Goal: Transaction & Acquisition: Purchase product/service

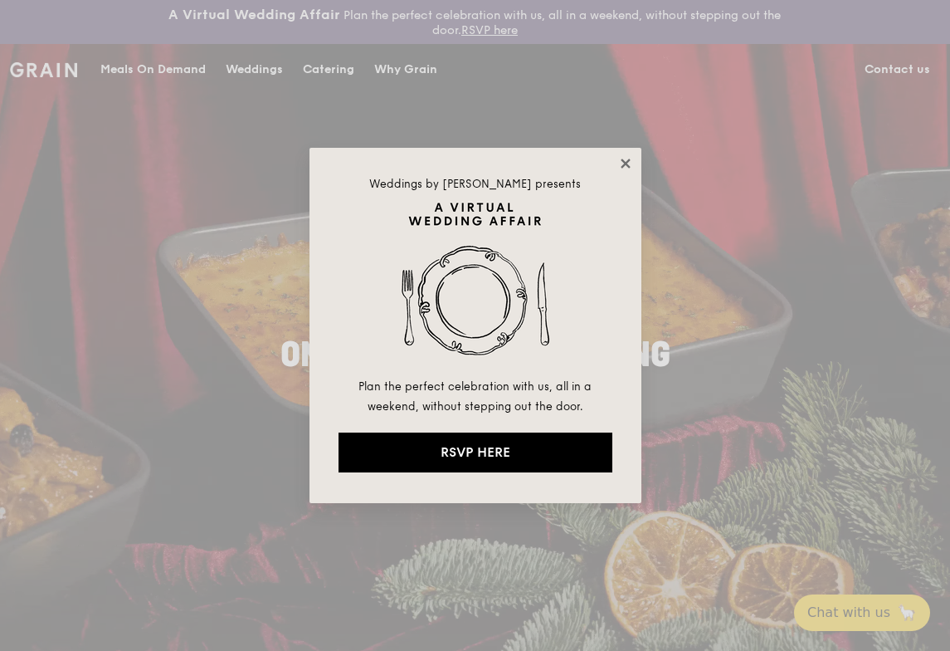
click at [628, 160] on icon at bounding box center [625, 163] width 9 height 9
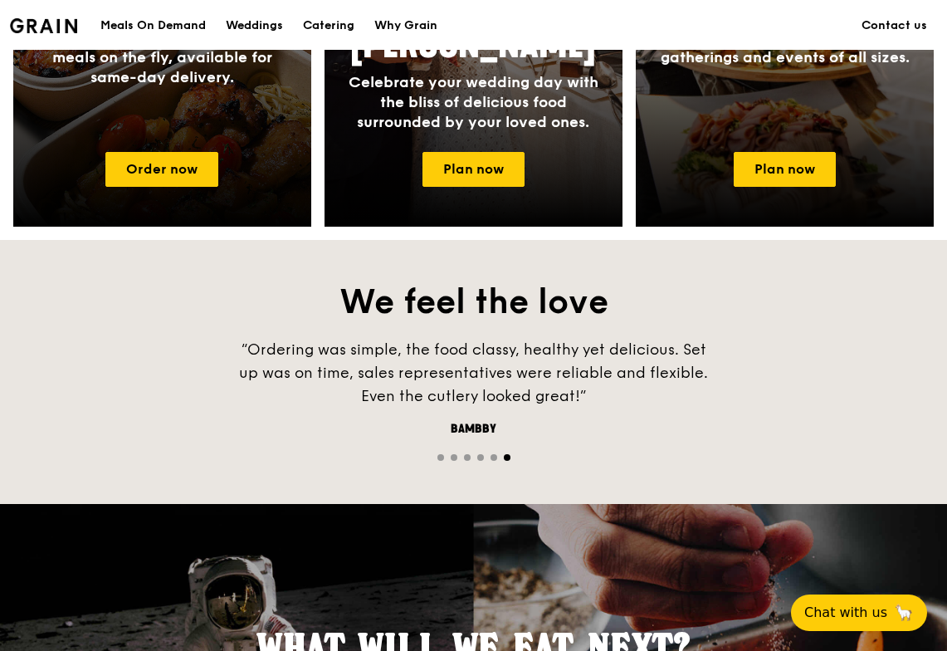
scroll to position [988, 0]
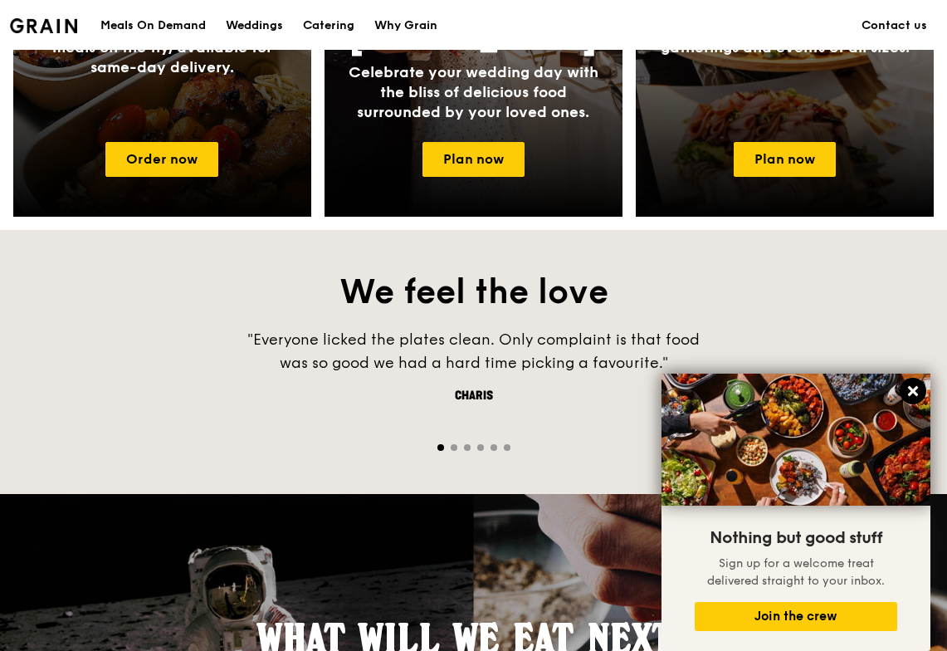
click at [915, 394] on icon at bounding box center [913, 391] width 10 height 10
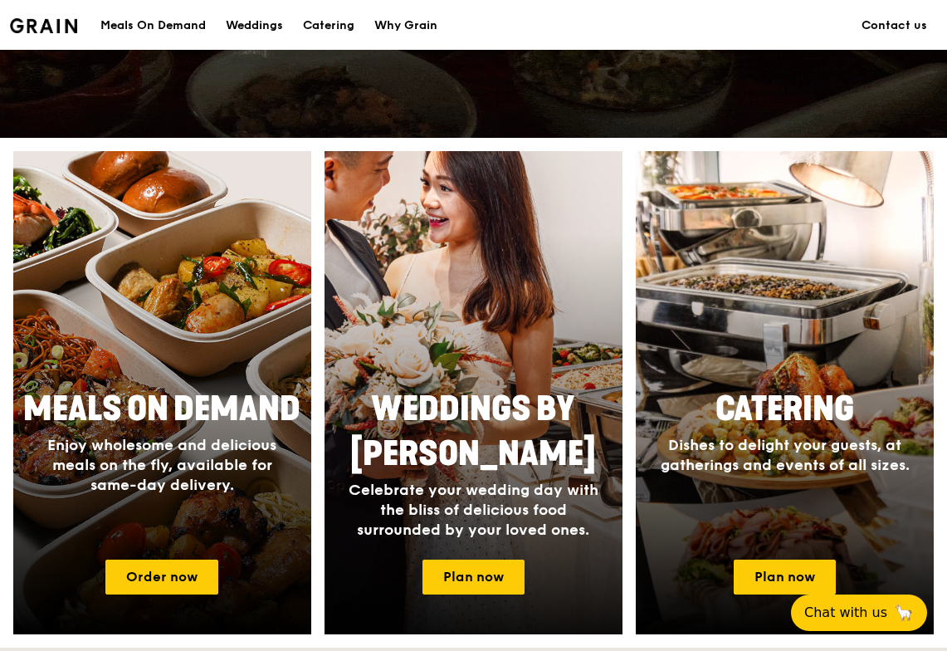
scroll to position [568, 0]
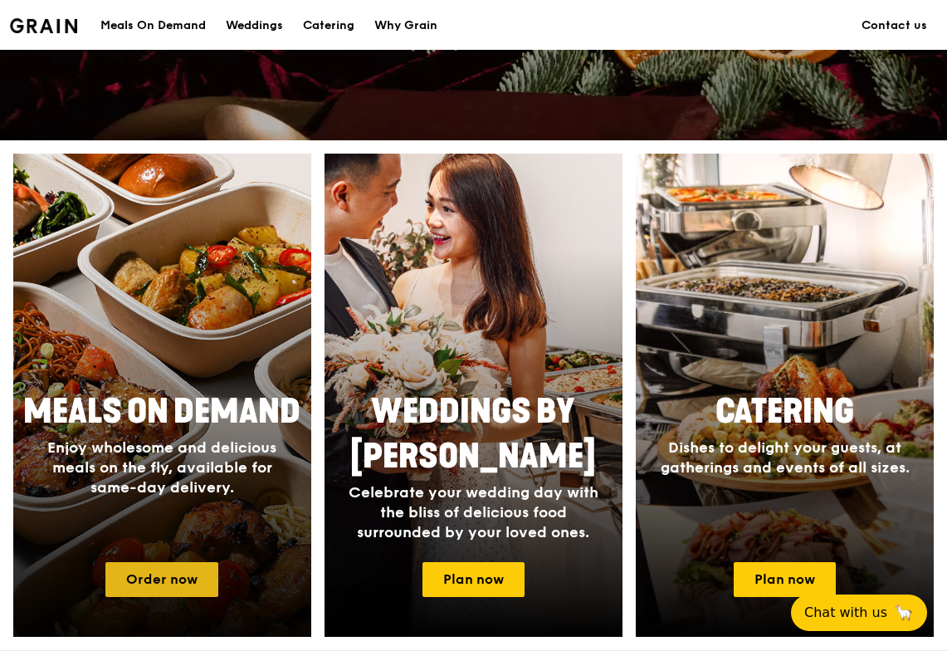
click at [178, 584] on link "Order now" at bounding box center [161, 579] width 113 height 35
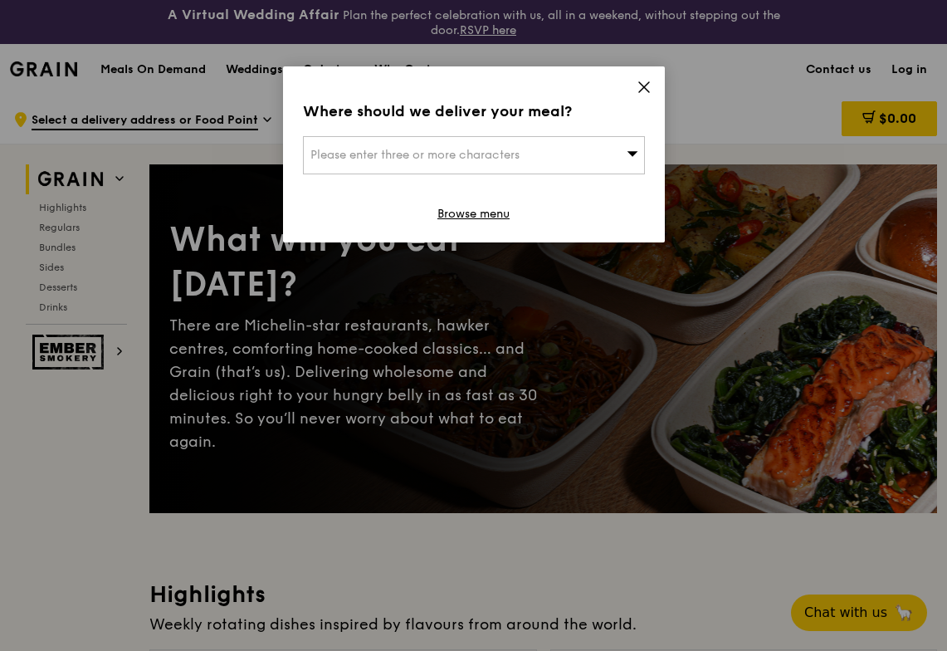
click at [618, 151] on div "Please enter three or more characters" at bounding box center [474, 155] width 342 height 38
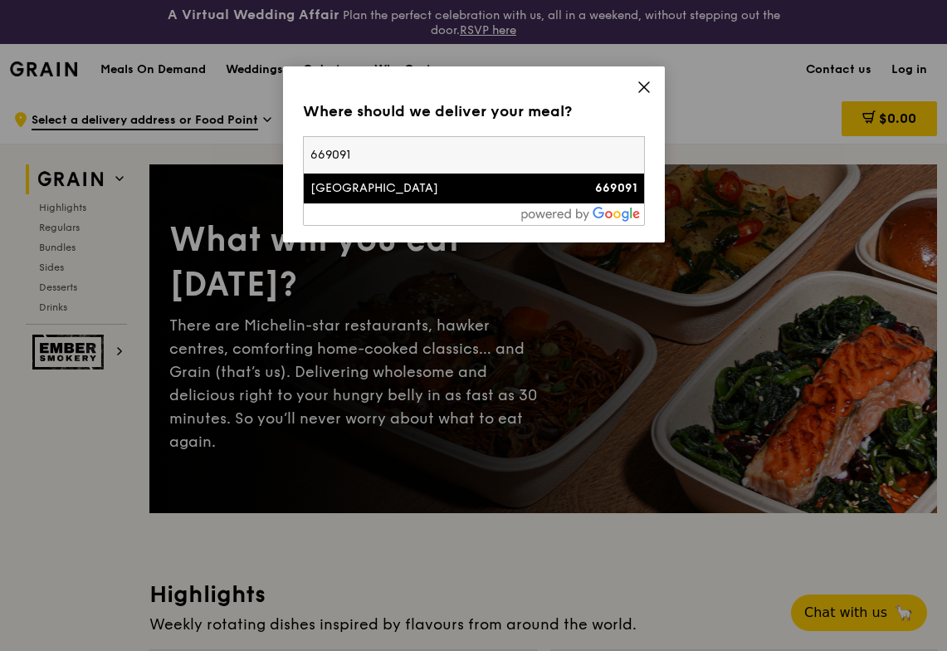
type input "669091"
click at [421, 187] on div "[GEOGRAPHIC_DATA]" at bounding box center [433, 188] width 246 height 17
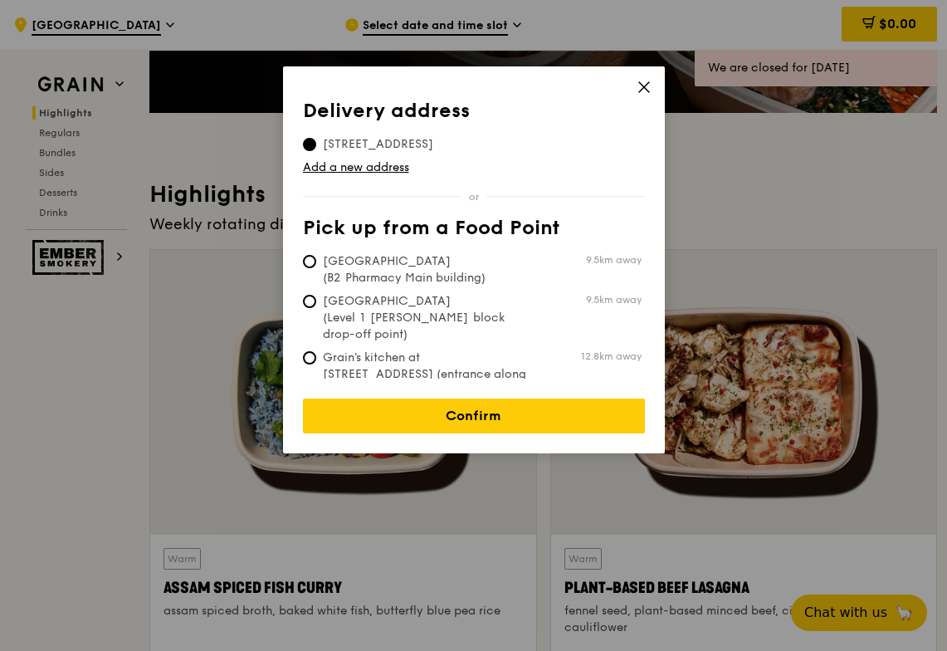
scroll to position [1, 0]
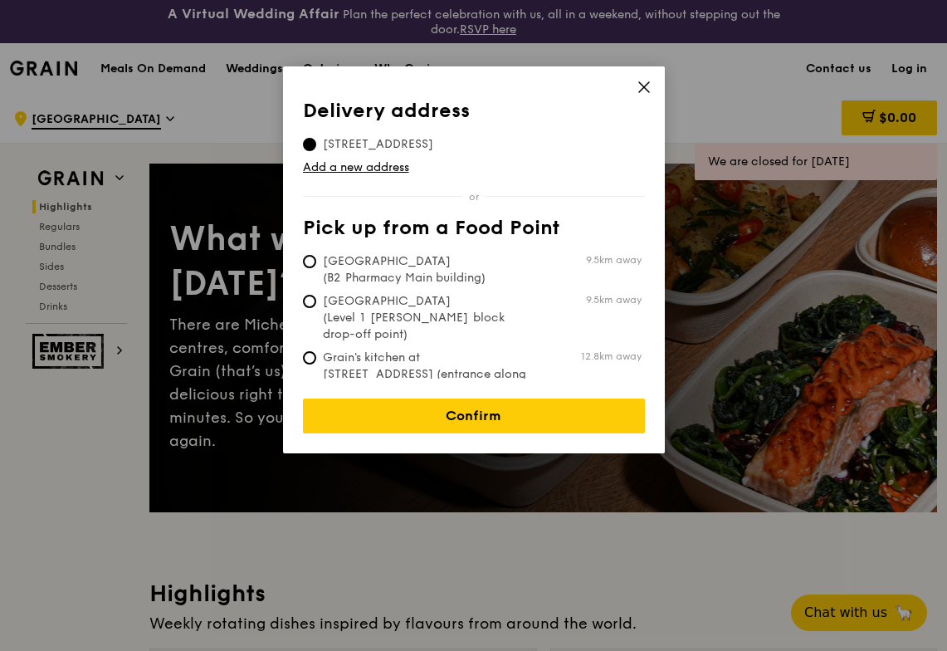
click at [647, 90] on icon at bounding box center [644, 87] width 15 height 15
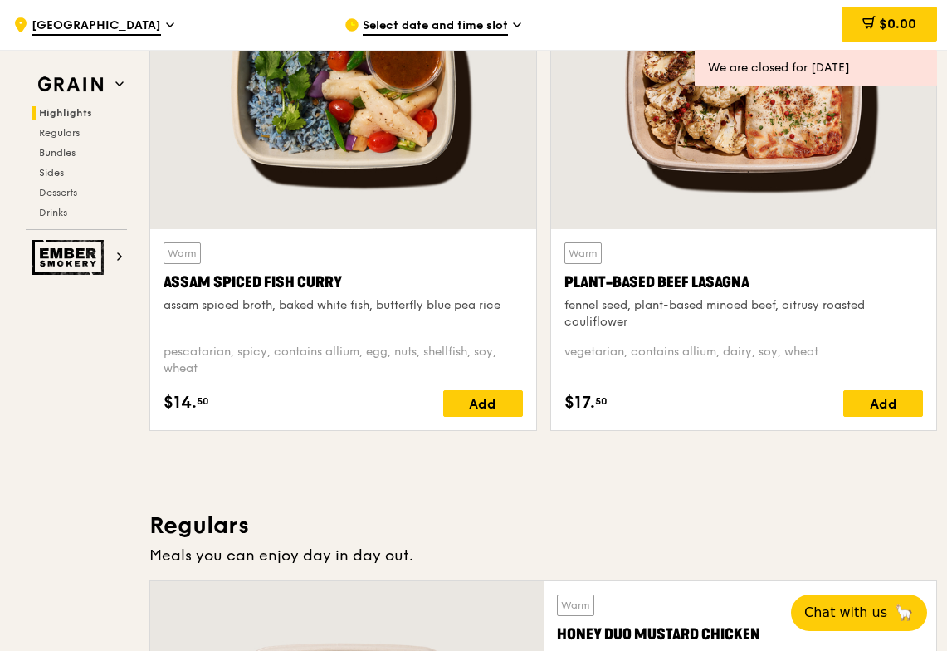
scroll to position [0, 0]
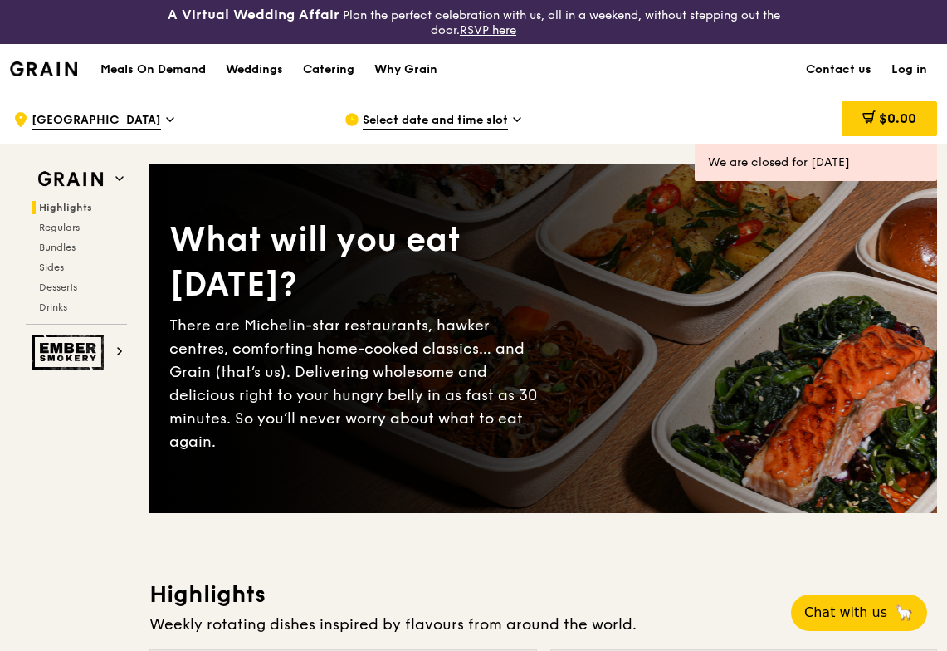
click at [167, 118] on icon at bounding box center [170, 119] width 7 height 3
